Goal: Task Accomplishment & Management: Manage account settings

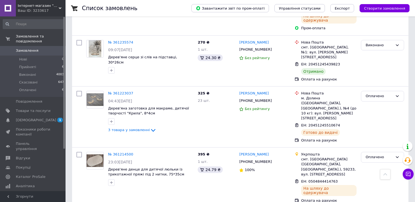
scroll to position [519, 0]
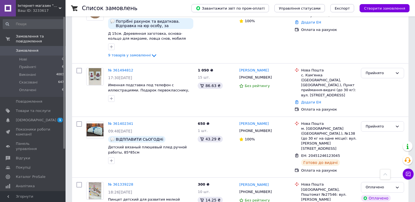
scroll to position [300, 0]
click at [127, 121] on link "№ 361402341" at bounding box center [120, 123] width 25 height 4
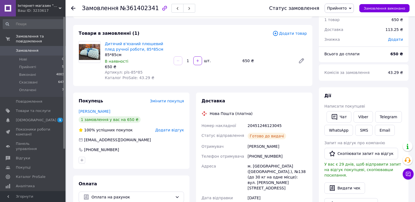
scroll to position [27, 0]
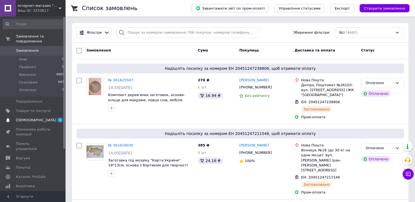
click at [40, 117] on span "[DEMOGRAPHIC_DATA]" at bounding box center [33, 119] width 35 height 5
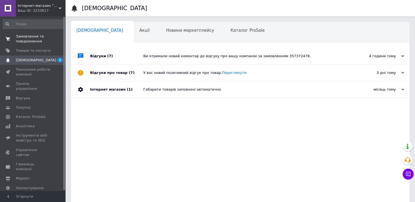
click at [42, 37] on span "Замовлення та повідомлення" at bounding box center [33, 39] width 35 height 10
